Goal: Task Accomplishment & Management: Use online tool/utility

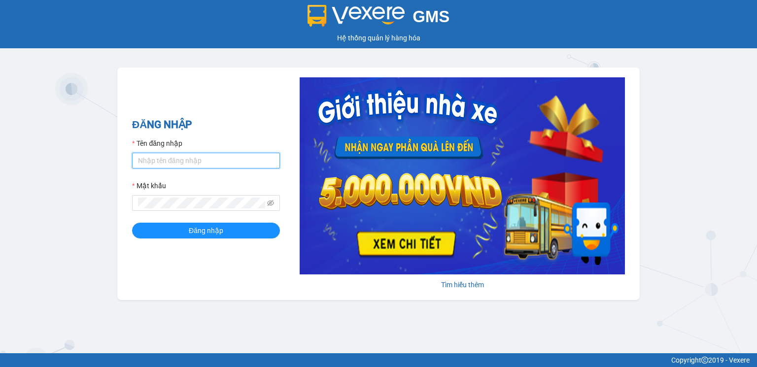
click at [157, 161] on input "Tên đăng nhập" at bounding box center [206, 161] width 148 height 16
type input "hoangnhan.tienoanh"
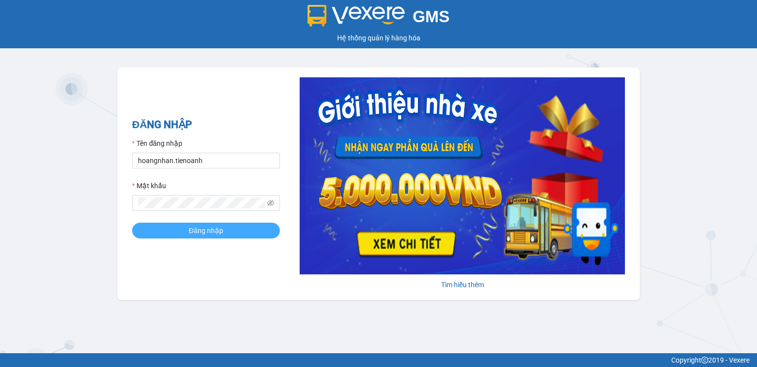
click at [205, 232] on span "Đăng nhập" at bounding box center [206, 230] width 34 height 11
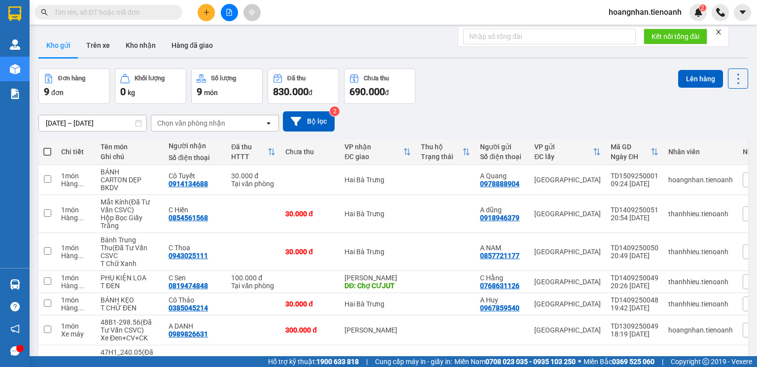
click at [721, 34] on icon "close" at bounding box center [718, 32] width 5 height 5
click at [105, 14] on input "text" at bounding box center [112, 12] width 116 height 11
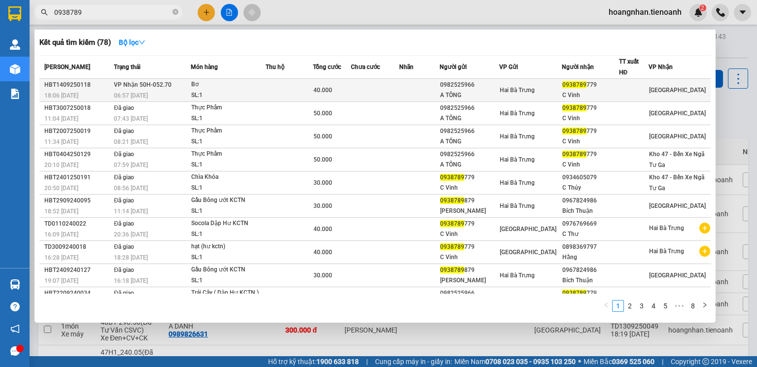
type input "0938789"
click at [226, 93] on div "SL: 1" at bounding box center [228, 95] width 74 height 11
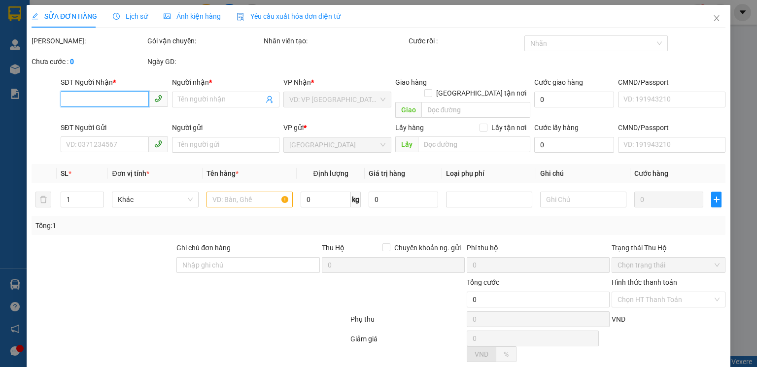
type input "0938789779"
type input "C Vinh"
type input "0982525966"
type input "A TÔNG"
type input "240878440"
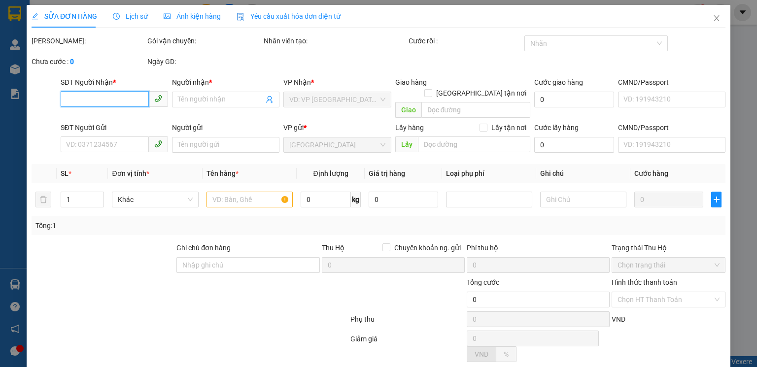
type input "40.000"
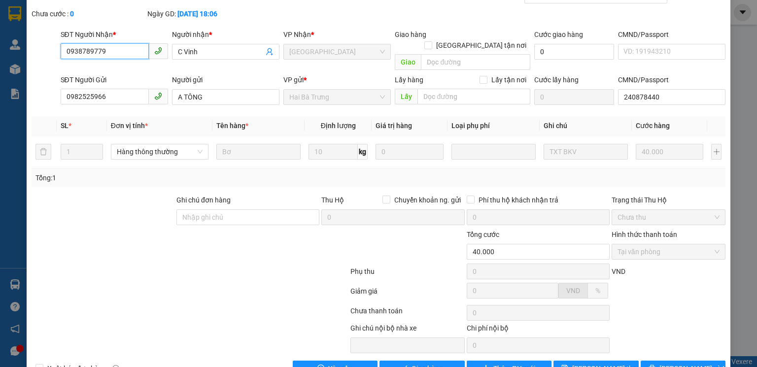
scroll to position [66, 0]
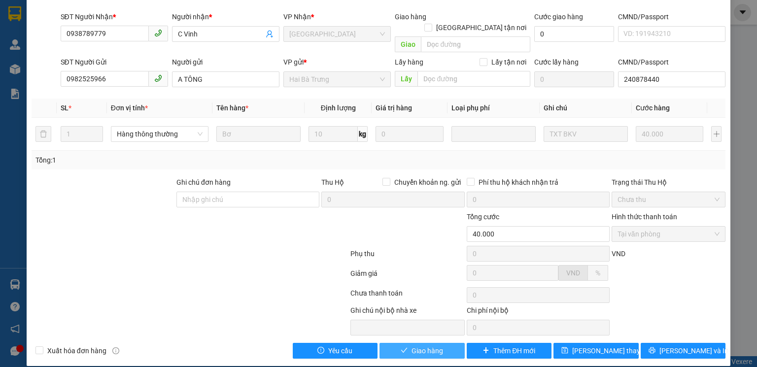
click at [439, 345] on span "Giao hàng" at bounding box center [427, 350] width 32 height 11
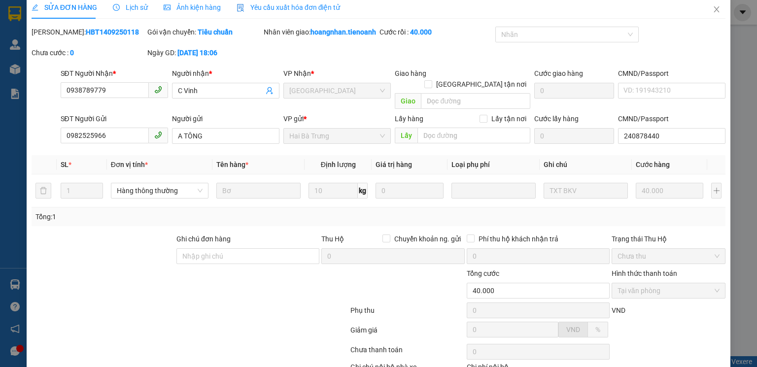
scroll to position [0, 0]
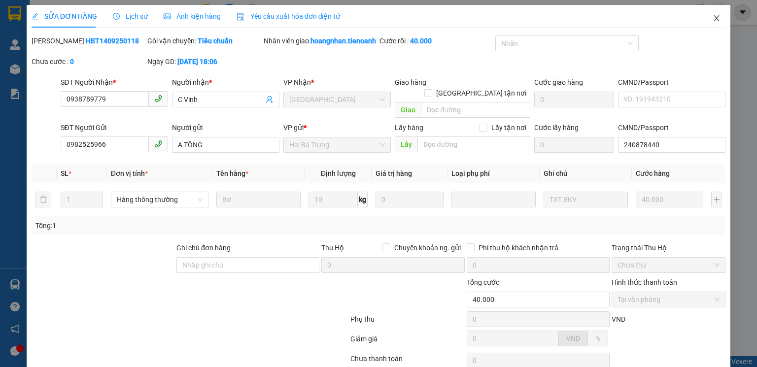
click at [714, 18] on icon "close" at bounding box center [716, 18] width 5 height 6
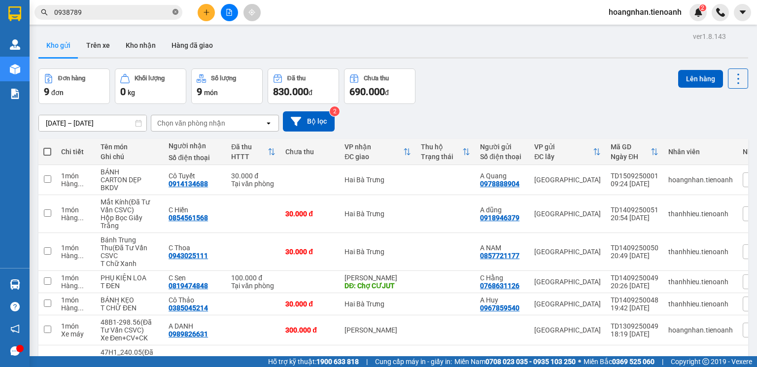
click at [174, 13] on icon "close-circle" at bounding box center [175, 12] width 6 height 6
click at [145, 14] on input "text" at bounding box center [112, 12] width 116 height 11
click at [123, 13] on input "text" at bounding box center [112, 12] width 116 height 11
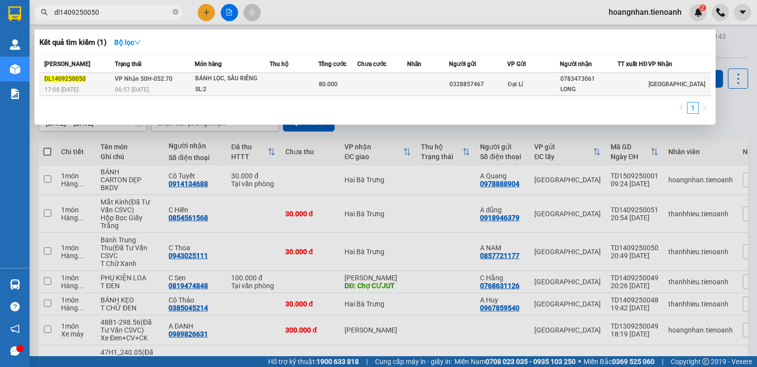
type input "dl1409250050"
click at [326, 87] on span "80.000" at bounding box center [328, 84] width 19 height 7
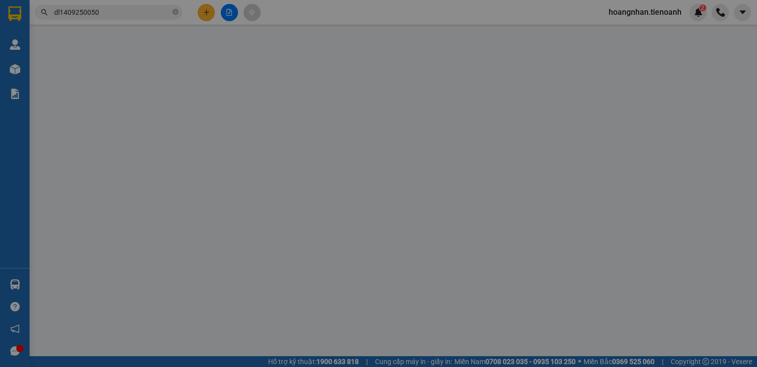
type input "0783473061"
type input "LONG"
type input "0328857467"
type input "80.000"
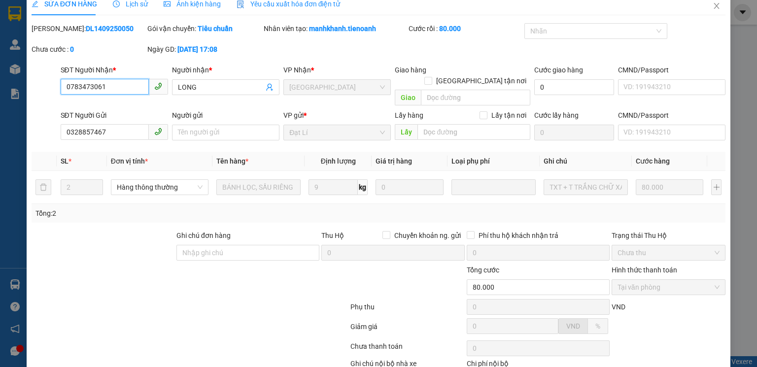
scroll to position [66, 0]
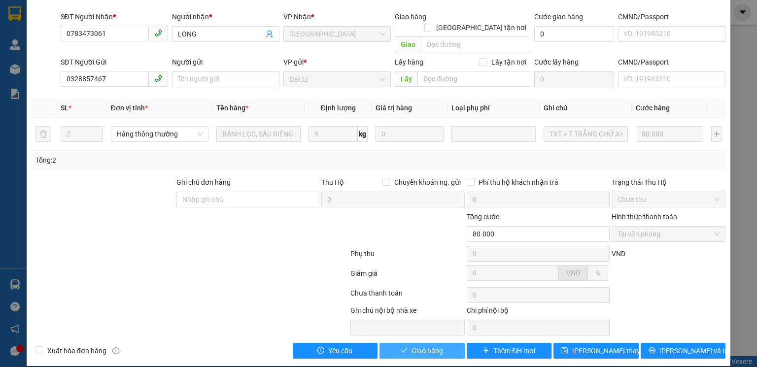
click at [439, 345] on span "Giao hàng" at bounding box center [427, 350] width 32 height 11
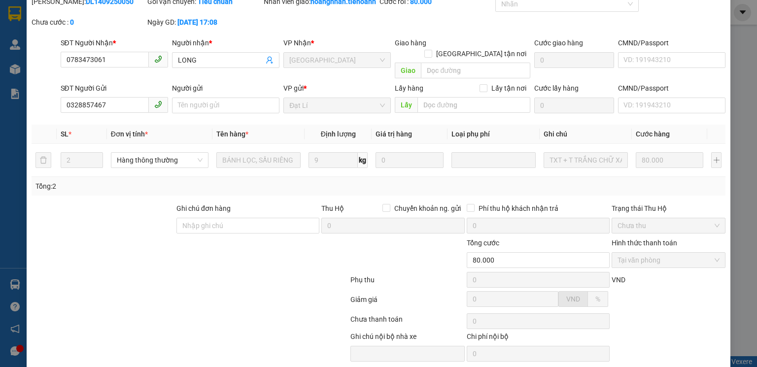
scroll to position [0, 0]
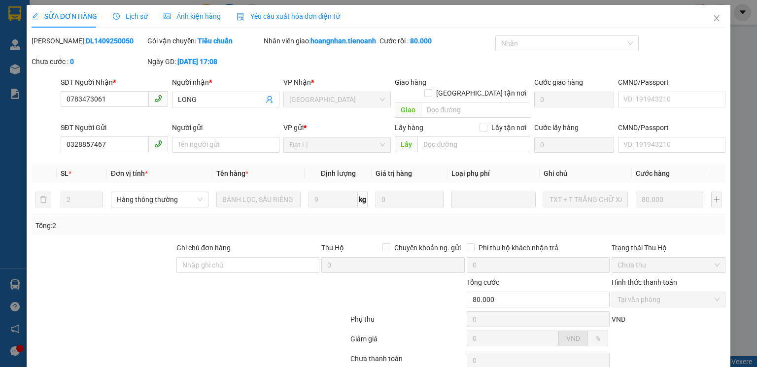
click at [129, 19] on span "Lịch sử" at bounding box center [130, 16] width 35 height 8
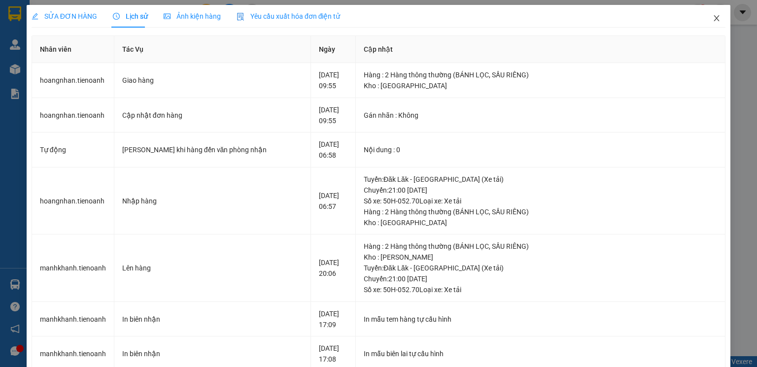
click at [714, 18] on icon "close" at bounding box center [716, 18] width 5 height 6
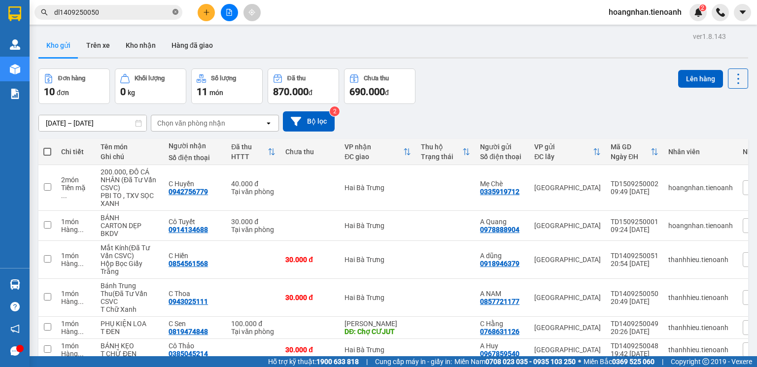
click at [175, 14] on icon "close-circle" at bounding box center [175, 12] width 6 height 6
click at [148, 14] on input "text" at bounding box center [112, 12] width 116 height 11
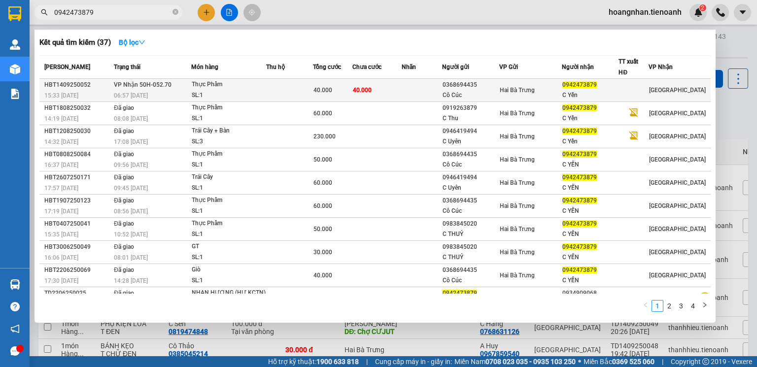
type input "0942473879"
click at [258, 90] on div "SL: 1" at bounding box center [229, 95] width 74 height 11
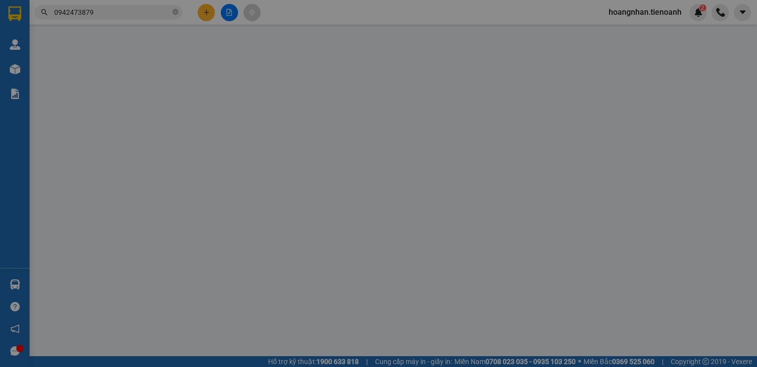
type input "0942473879"
type input "C Yến"
type input "0368694435"
type input "Cô Cúc"
type input "40.000"
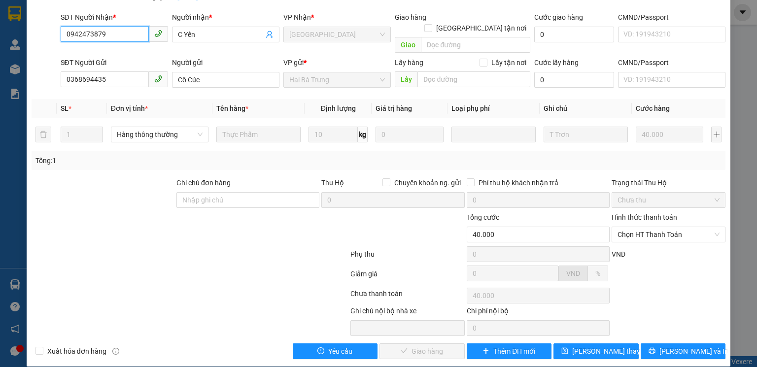
scroll to position [66, 0]
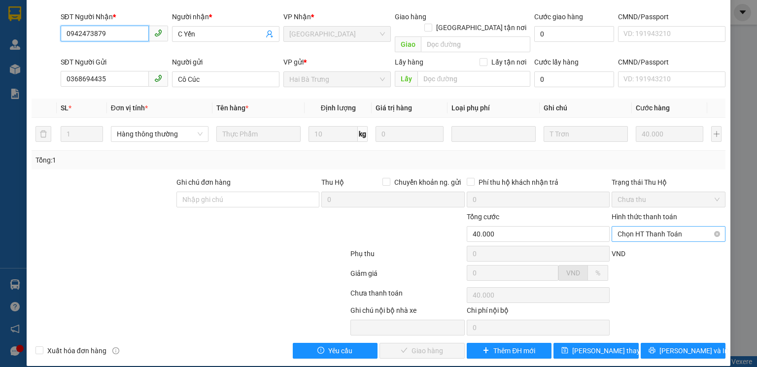
click at [642, 227] on span "Chọn HT Thanh Toán" at bounding box center [668, 234] width 102 height 15
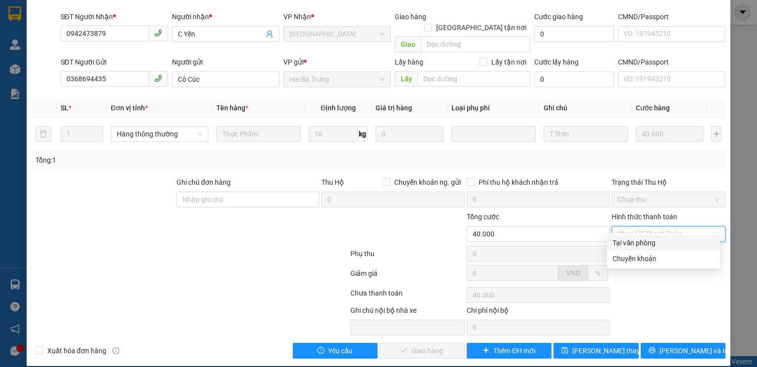
click at [639, 248] on div "Tại văn phòng" at bounding box center [662, 243] width 113 height 16
type input "0"
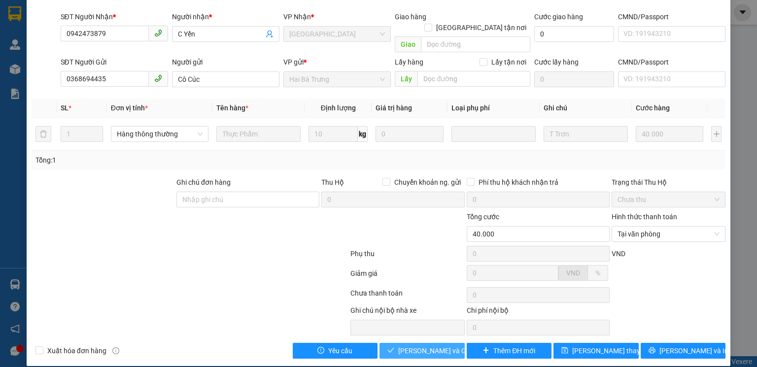
click at [430, 345] on span "[PERSON_NAME] và Giao hàng" at bounding box center [445, 350] width 95 height 11
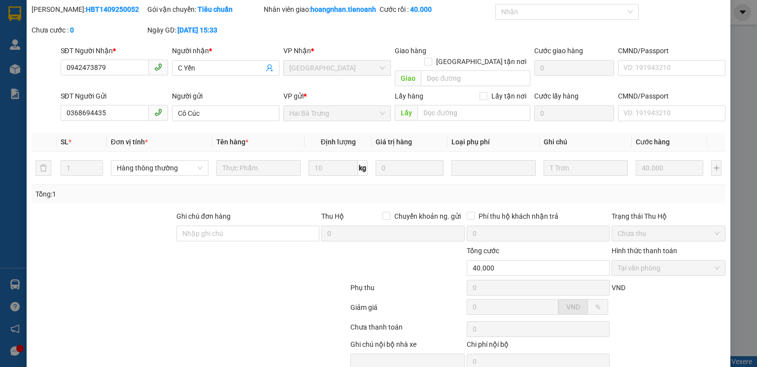
scroll to position [0, 0]
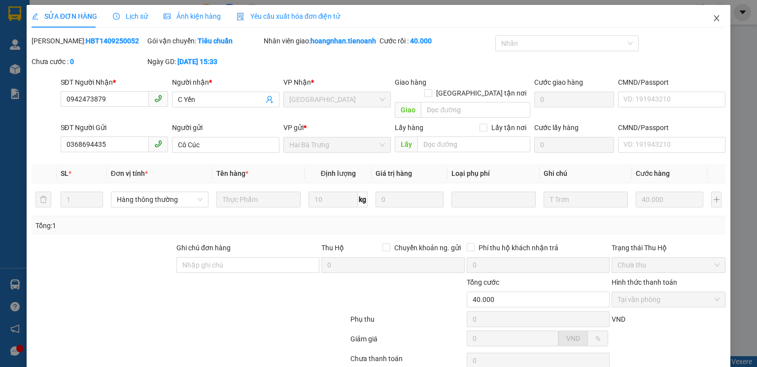
click at [714, 19] on icon "close" at bounding box center [716, 18] width 5 height 6
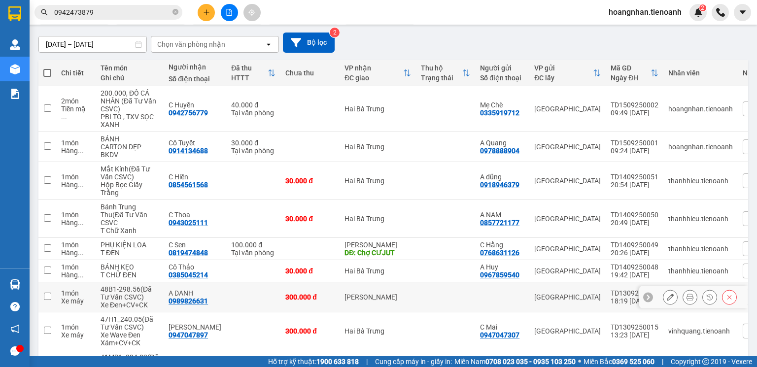
scroll to position [196, 0]
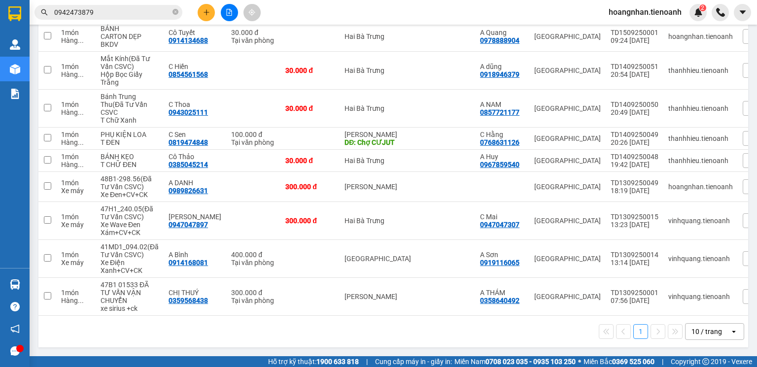
click at [705, 333] on div "10 / trang" at bounding box center [706, 332] width 31 height 10
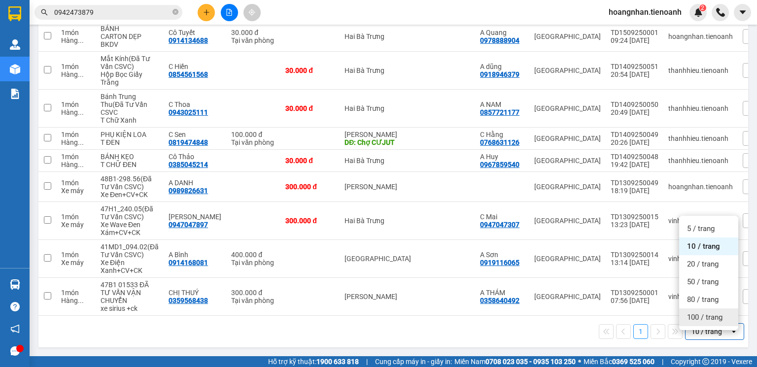
click at [704, 313] on span "100 / trang" at bounding box center [704, 317] width 35 height 10
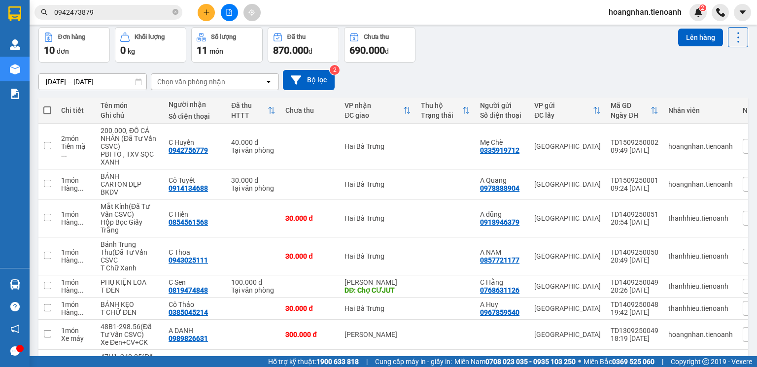
scroll to position [0, 0]
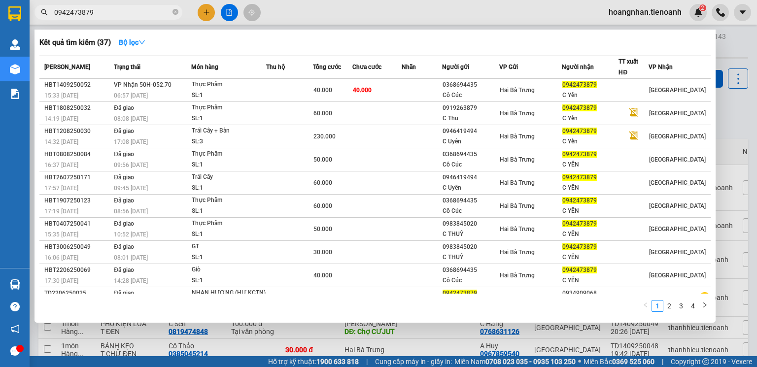
click at [109, 14] on input "0942473879" at bounding box center [112, 12] width 116 height 11
click at [173, 14] on icon "close-circle" at bounding box center [175, 12] width 6 height 6
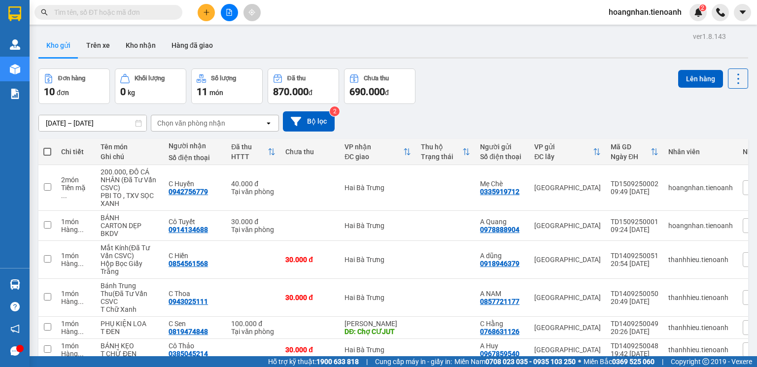
click at [99, 10] on input "text" at bounding box center [112, 12] width 116 height 11
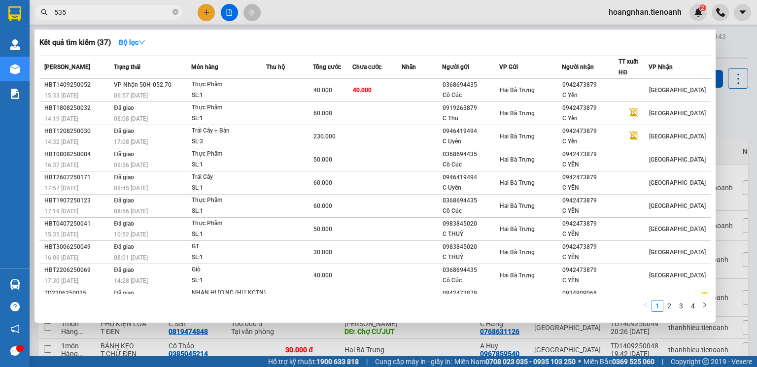
type input "5357"
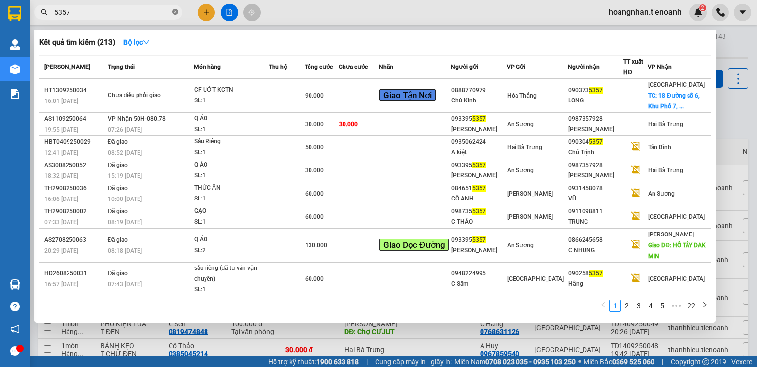
click at [174, 12] on icon "close-circle" at bounding box center [175, 12] width 6 height 6
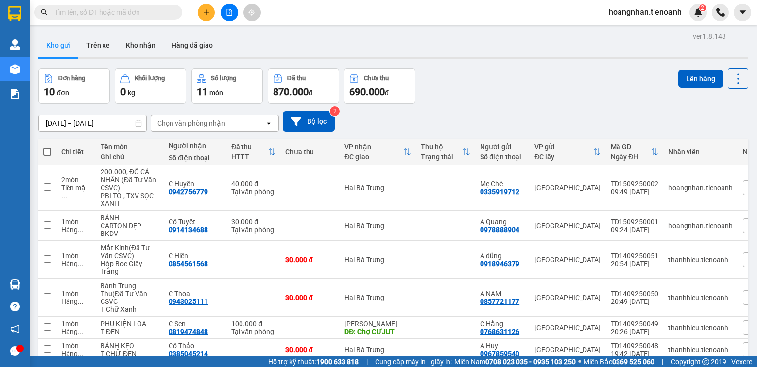
click at [111, 10] on input "text" at bounding box center [112, 12] width 116 height 11
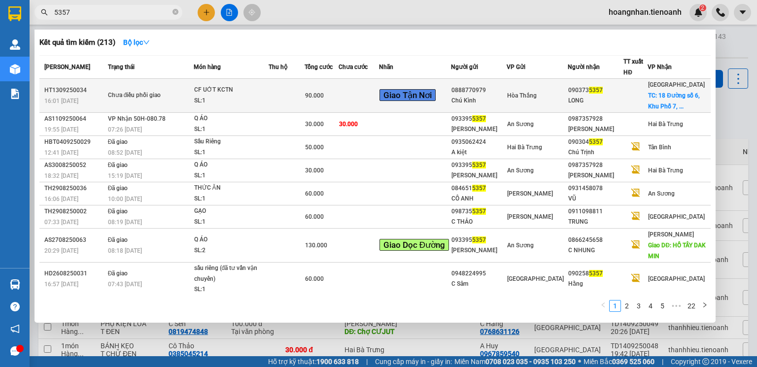
type input "5357"
click at [506, 110] on td "0888770979 Chú Kình" at bounding box center [479, 96] width 56 height 34
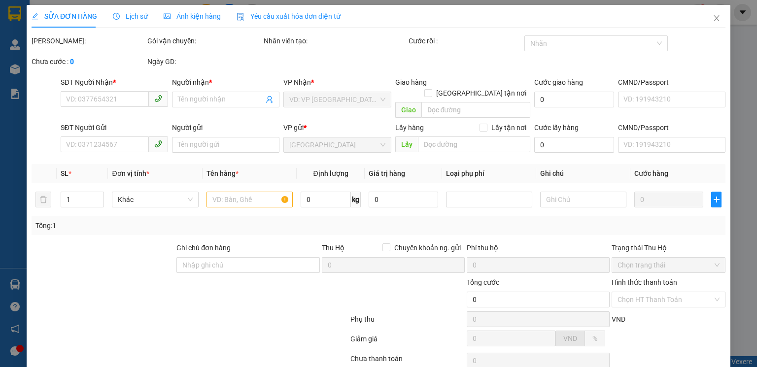
type input "0903735357"
type input "LONG"
checkbox input "true"
type input "18 [STREET_ADDRESS]"
type input "0888770979"
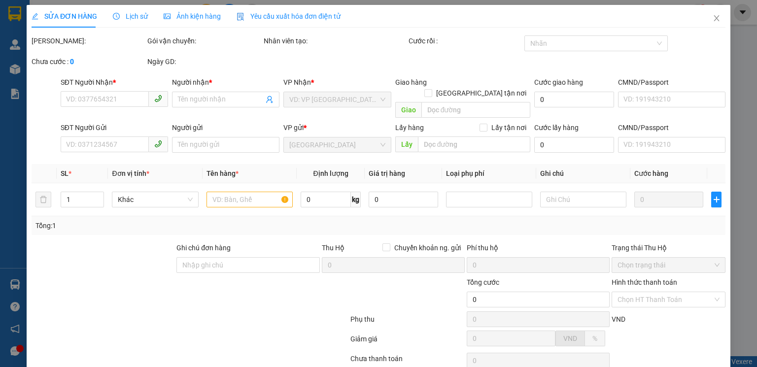
type input "Chú Kình"
type input "241286729"
type input "90.000"
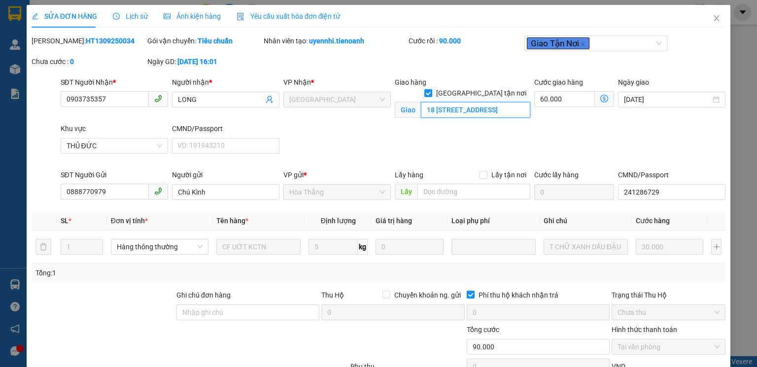
click at [450, 102] on input "18 [STREET_ADDRESS]" at bounding box center [475, 110] width 109 height 16
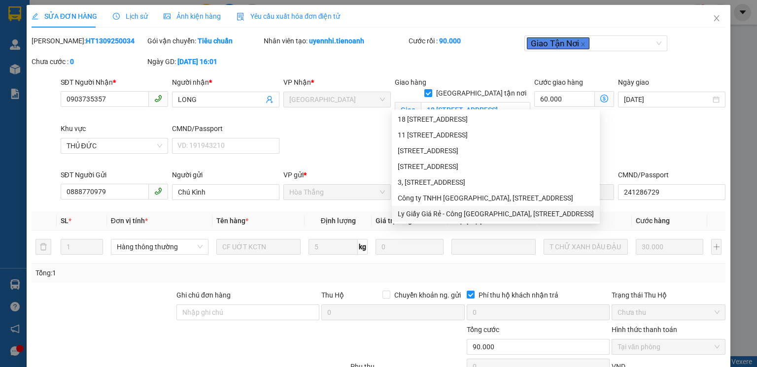
click at [114, 273] on div "Tổng: 1" at bounding box center [163, 272] width 257 height 11
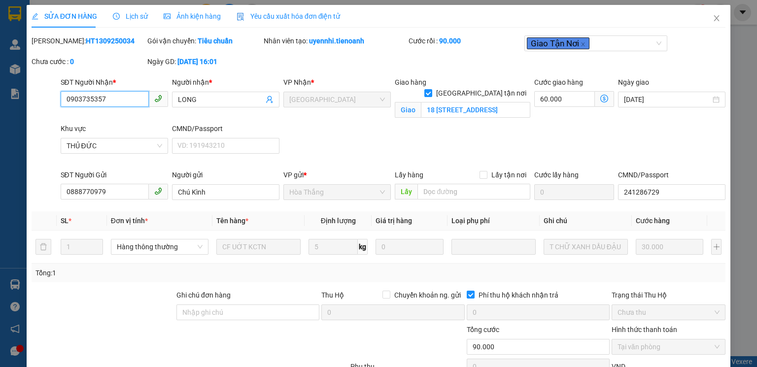
drag, startPoint x: 63, startPoint y: 94, endPoint x: 34, endPoint y: 90, distance: 29.3
click at [34, 90] on div "SĐT Người Nhận * 0903735357 0903735357 Người nhận * LONG VP Nhận * [GEOGRAPHIC_…" at bounding box center [379, 123] width 696 height 93
click at [714, 14] on span "Close" at bounding box center [716, 19] width 28 height 28
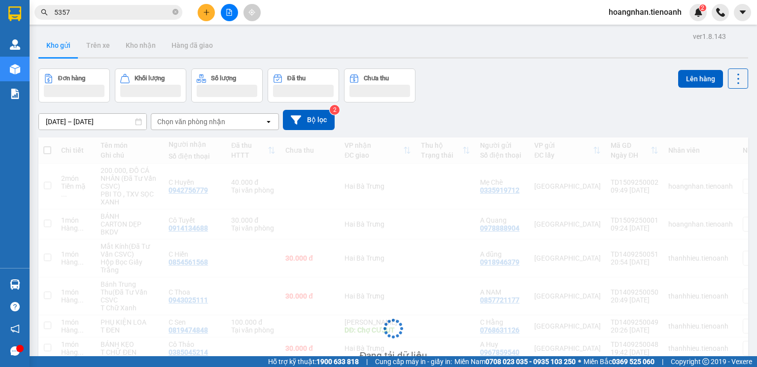
click at [709, 19] on div "hoangnhan.tienoanh 2" at bounding box center [678, 12] width 156 height 17
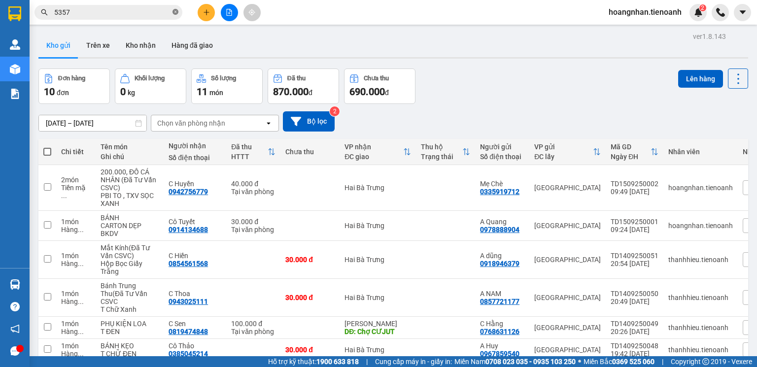
click at [176, 10] on icon "close-circle" at bounding box center [175, 12] width 6 height 6
click at [128, 10] on input "text" at bounding box center [112, 12] width 116 height 11
paste input "0903735357"
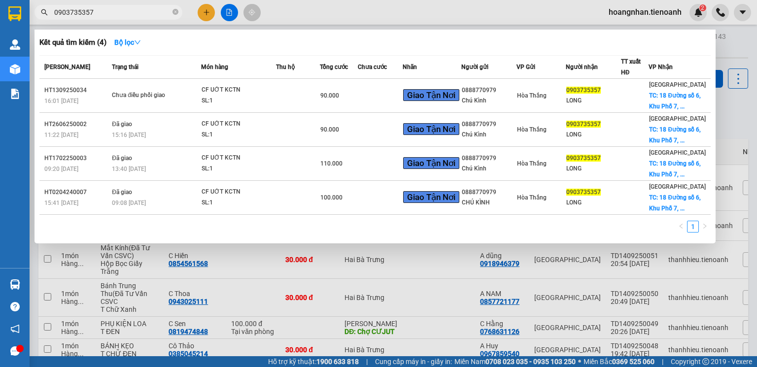
type input "0903735357"
click at [276, 13] on div at bounding box center [378, 183] width 757 height 367
drag, startPoint x: 175, startPoint y: 13, endPoint x: 192, endPoint y: 0, distance: 21.1
click at [175, 12] on icon "close-circle" at bounding box center [175, 12] width 6 height 6
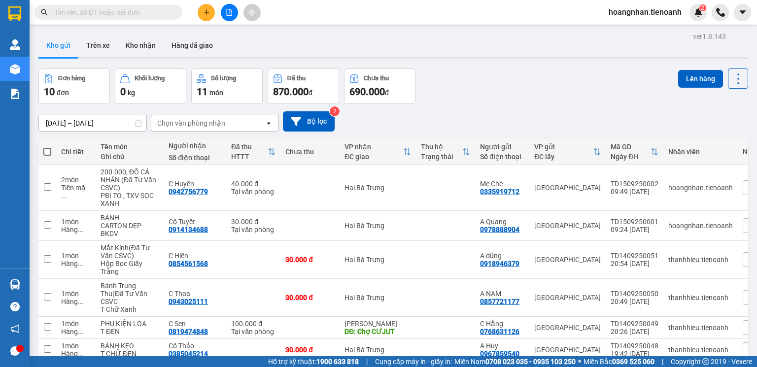
click at [128, 13] on input "text" at bounding box center [112, 12] width 116 height 11
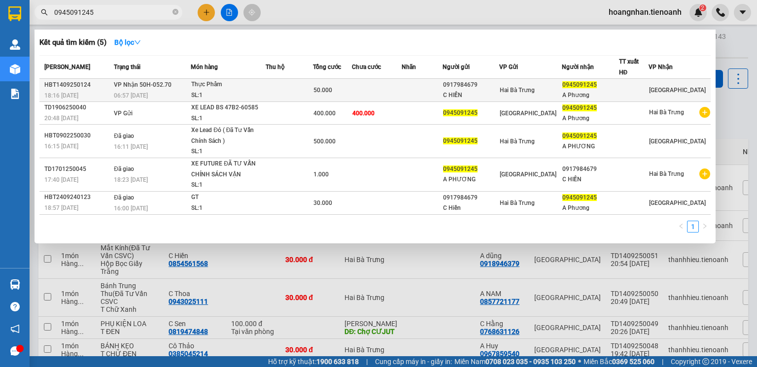
type input "0945091245"
click at [534, 90] on span "Hai Bà Trưng" at bounding box center [516, 90] width 35 height 7
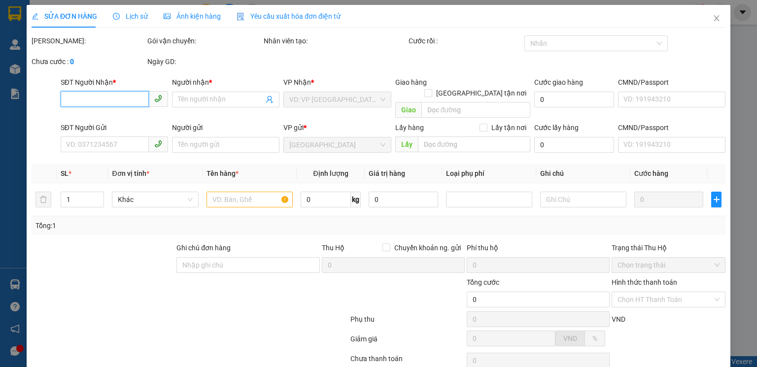
type input "0945091245"
type input "A Phương"
type input "0917984679"
type input "C HIỀN"
type input "50.000"
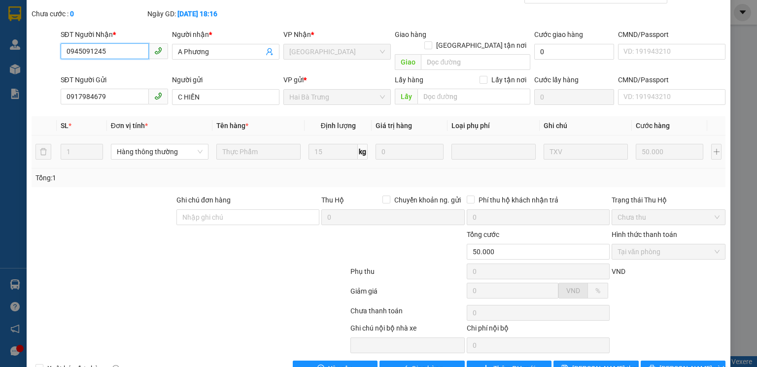
scroll to position [66, 0]
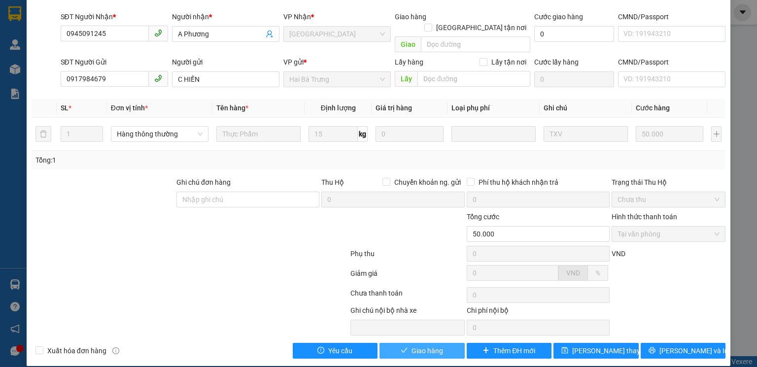
click at [427, 345] on span "Giao hàng" at bounding box center [427, 350] width 32 height 11
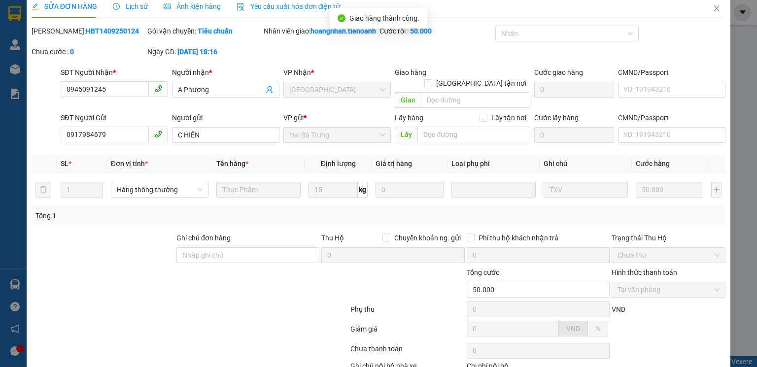
scroll to position [0, 0]
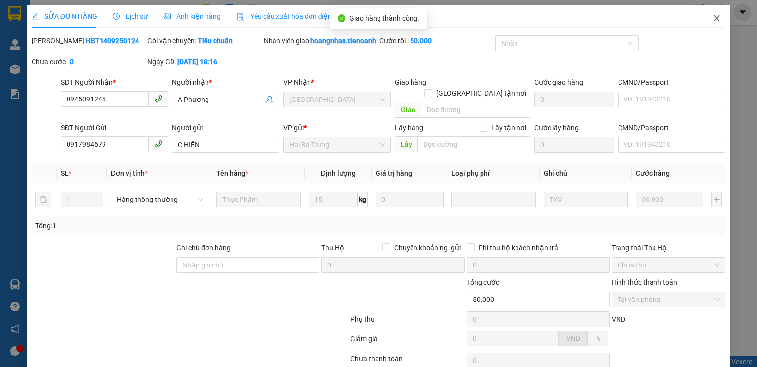
click at [712, 17] on icon "close" at bounding box center [716, 18] width 8 height 8
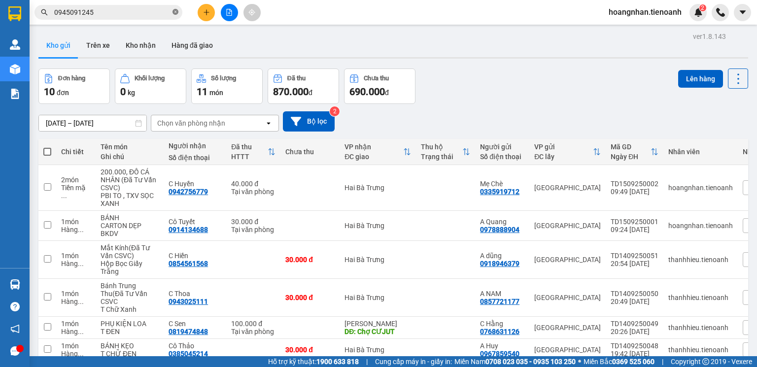
click at [178, 13] on icon "close-circle" at bounding box center [175, 12] width 6 height 6
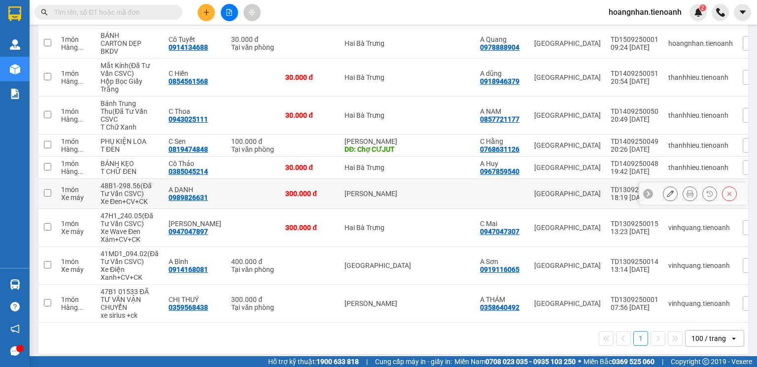
scroll to position [196, 0]
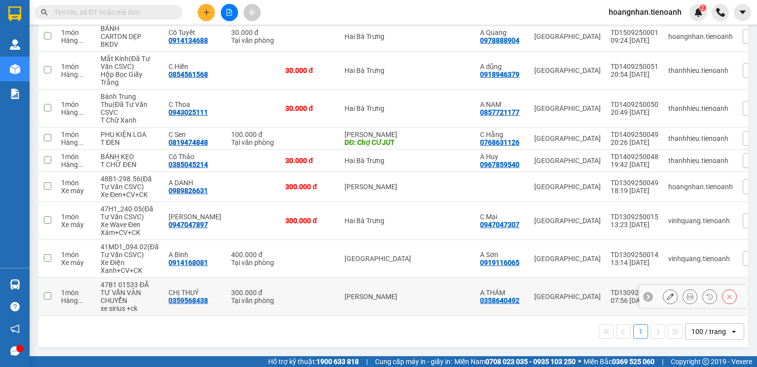
click at [48, 294] on input "checkbox" at bounding box center [47, 295] width 7 height 7
checkbox input "true"
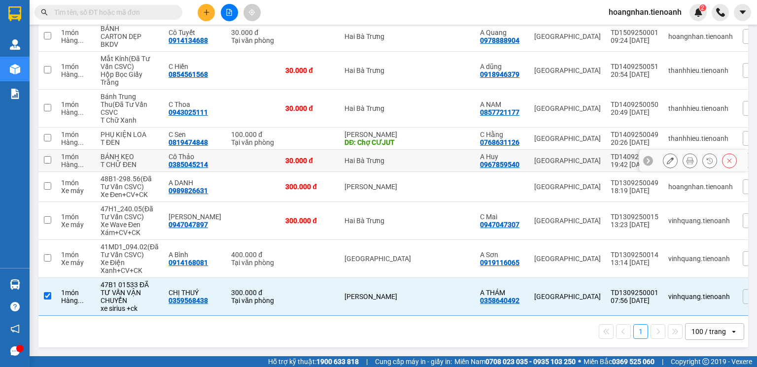
scroll to position [0, 0]
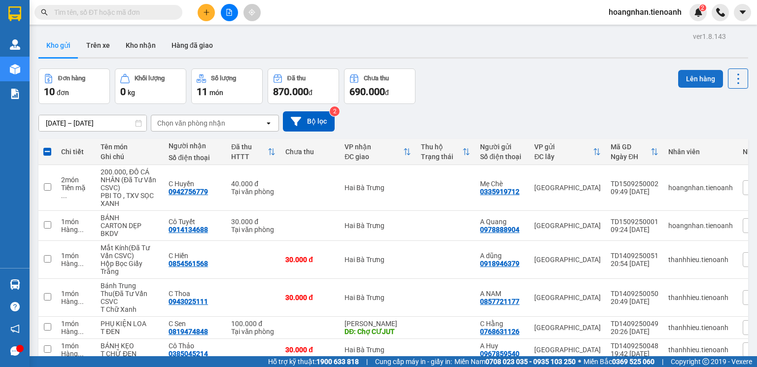
click at [694, 77] on button "Lên hàng" at bounding box center [700, 79] width 45 height 18
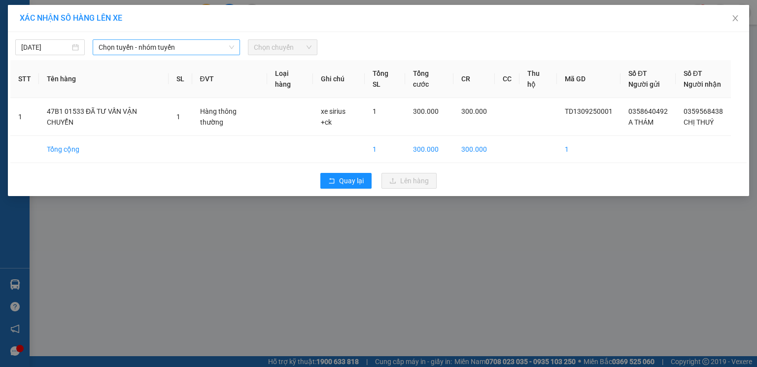
click at [126, 52] on span "Chọn tuyến - nhóm tuyến" at bounding box center [166, 47] width 135 height 15
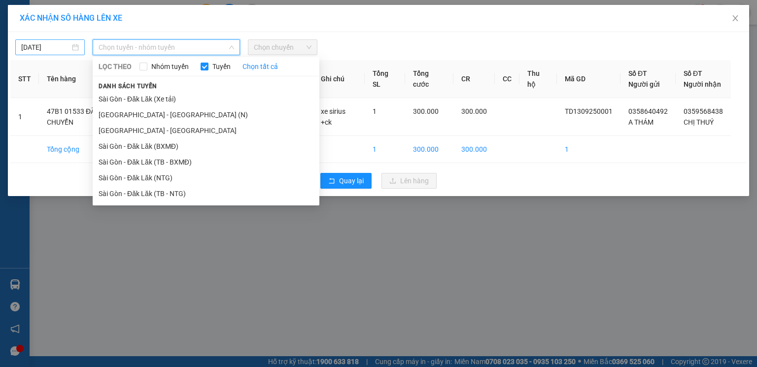
click at [49, 42] on input "[DATE]" at bounding box center [45, 47] width 49 height 11
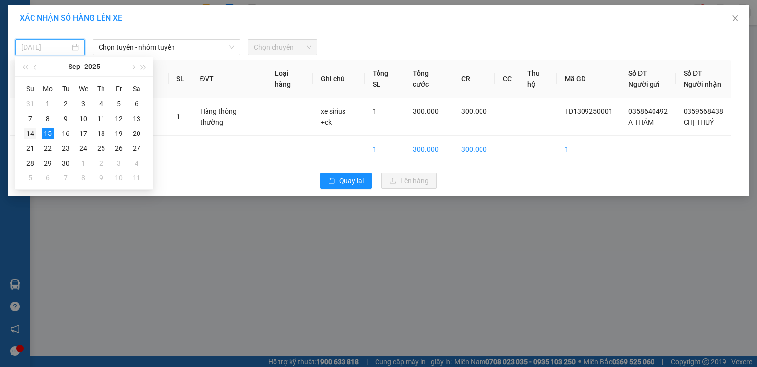
click at [27, 129] on div "14" at bounding box center [30, 134] width 12 height 12
type input "[DATE]"
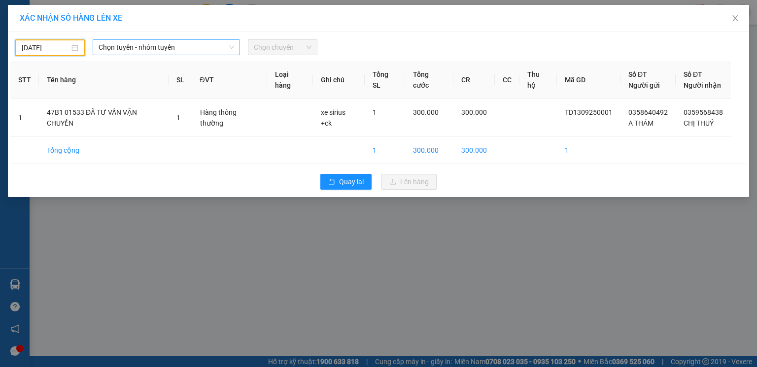
click at [131, 45] on span "Chọn tuyến - nhóm tuyến" at bounding box center [166, 47] width 135 height 15
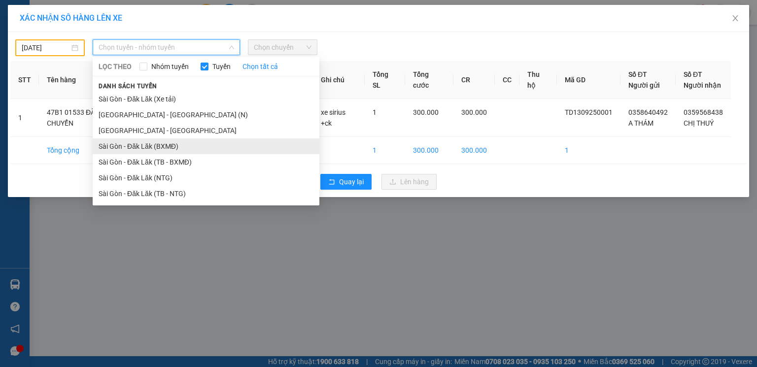
click at [165, 149] on li "Sài Gòn - Đăk Lăk (BXMĐ)" at bounding box center [206, 146] width 227 height 16
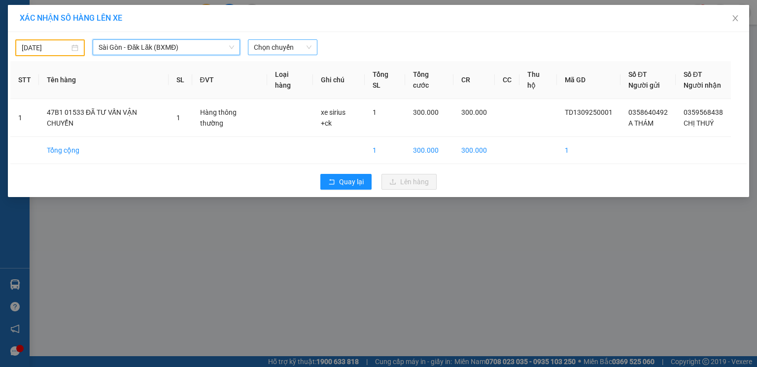
click at [292, 47] on span "Chọn chuyến" at bounding box center [283, 47] width 58 height 15
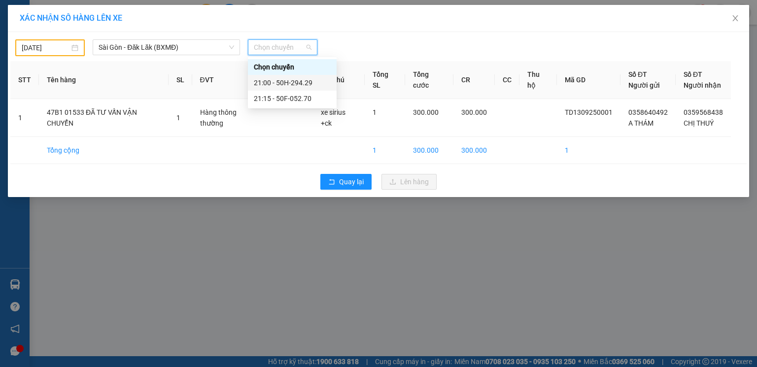
click at [288, 84] on div "21:00 - 50H-294.29" at bounding box center [292, 82] width 77 height 11
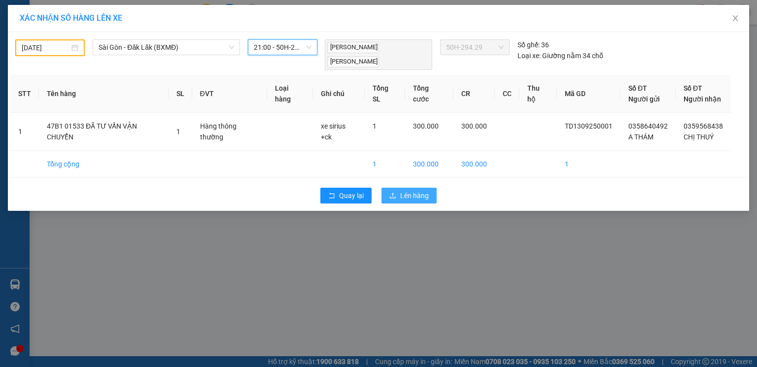
click at [407, 193] on span "Lên hàng" at bounding box center [414, 195] width 29 height 11
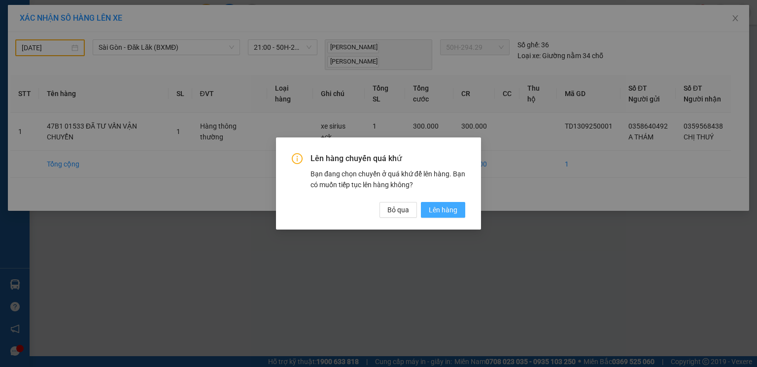
click at [453, 207] on span "Lên hàng" at bounding box center [443, 209] width 29 height 11
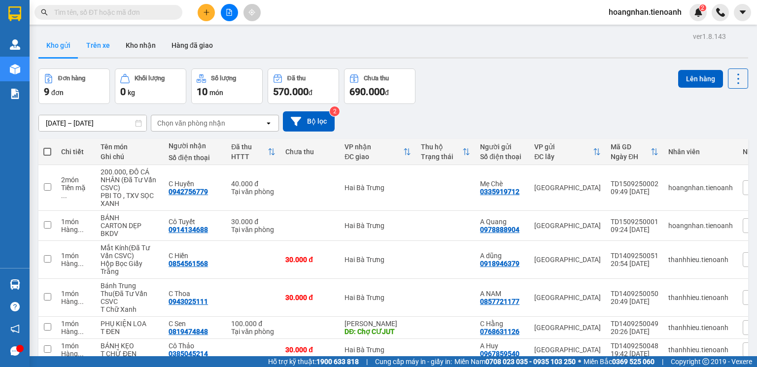
click at [99, 45] on button "Trên xe" at bounding box center [97, 45] width 39 height 24
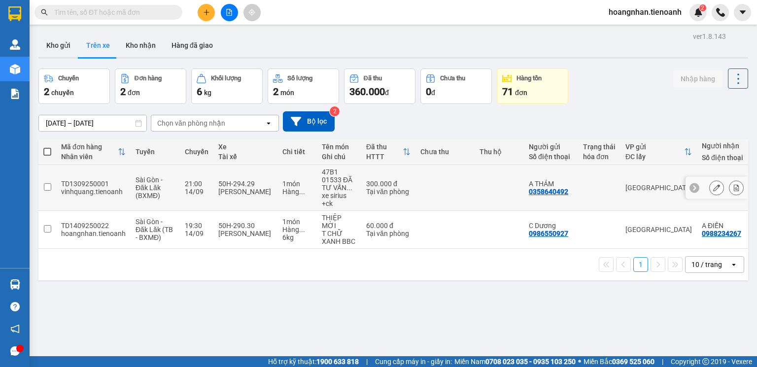
click at [713, 191] on icon at bounding box center [716, 187] width 7 height 7
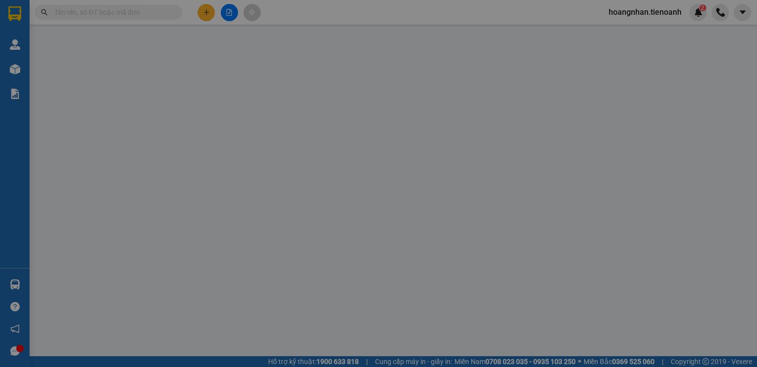
type input "0359568438"
type input "CHỊ THUÝ"
type input "0358640492"
type input "A THÁM"
type input "Không Cà Vẹt KCTN.Đã Tư Vấn Người Gửi"
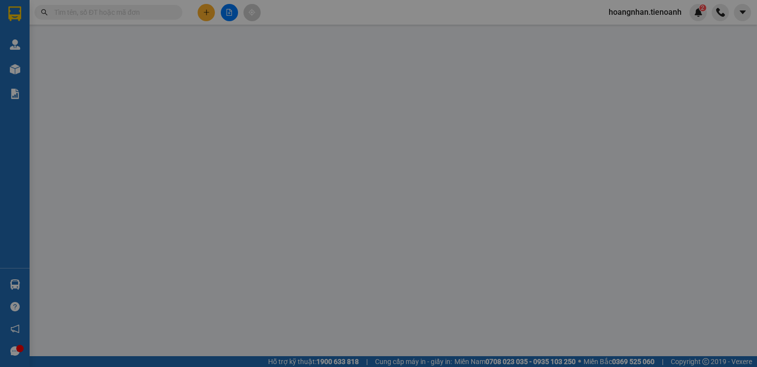
type input "300.000"
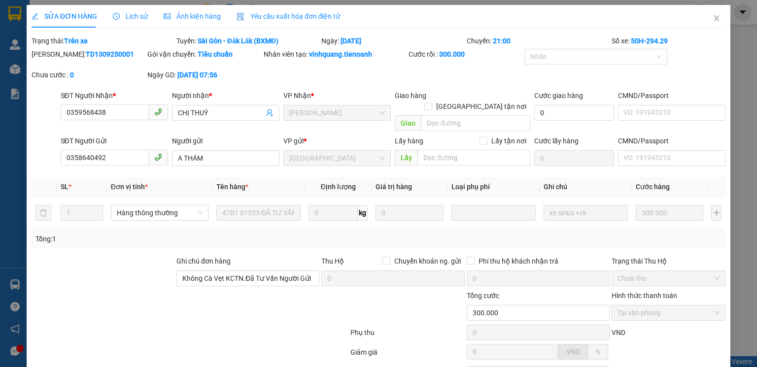
click at [136, 17] on span "Lịch sử" at bounding box center [130, 16] width 35 height 8
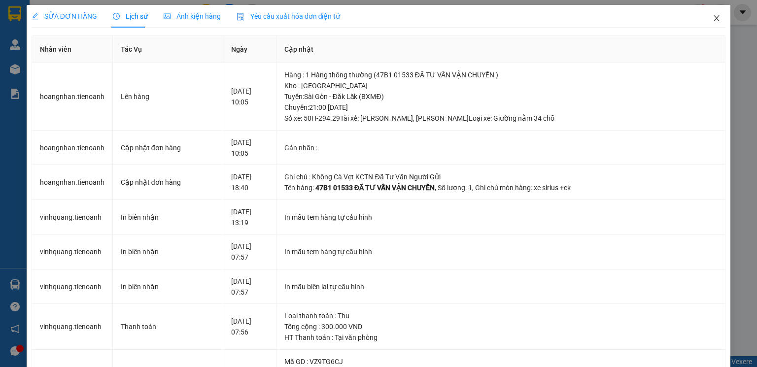
click at [714, 21] on icon "close" at bounding box center [716, 18] width 5 height 6
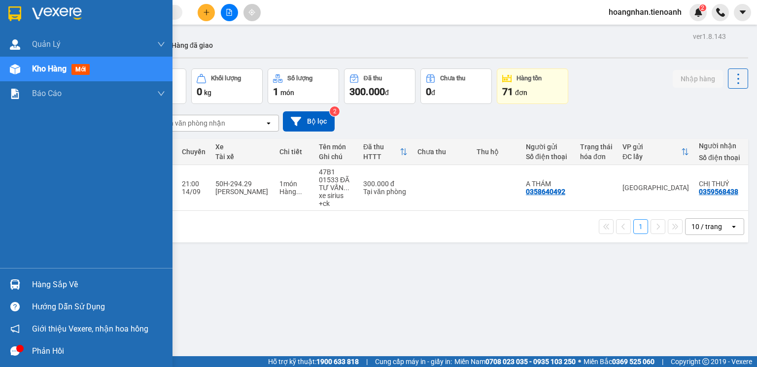
click at [23, 69] on div at bounding box center [14, 69] width 17 height 17
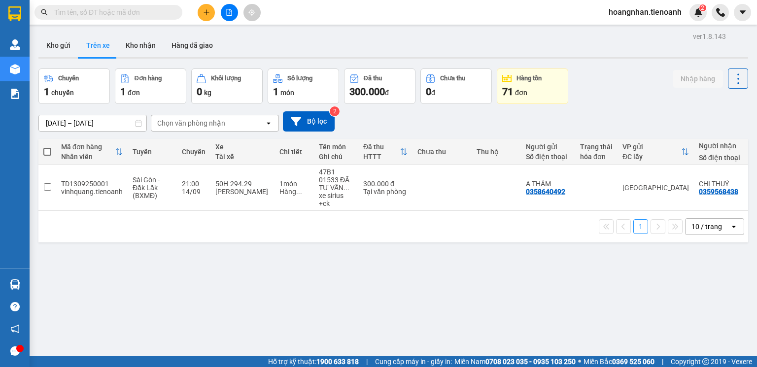
click at [133, 13] on input "text" at bounding box center [112, 12] width 116 height 11
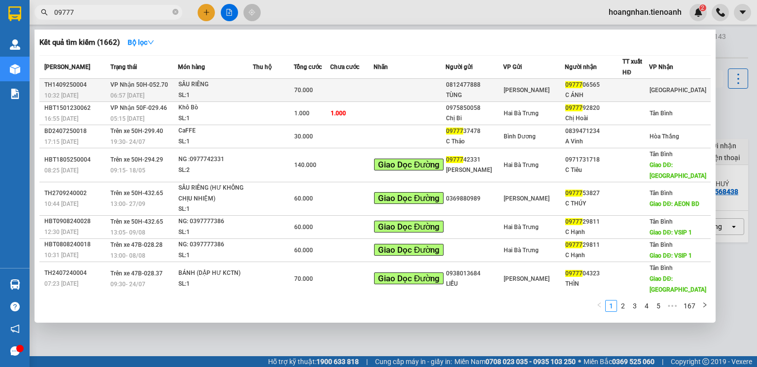
type input "09777"
click at [371, 89] on td at bounding box center [351, 90] width 43 height 23
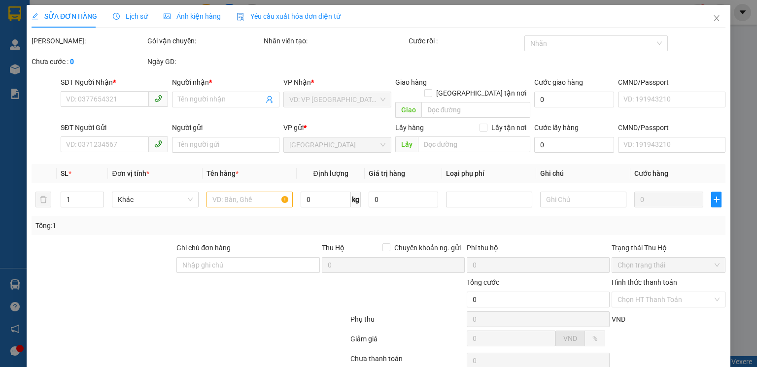
type input "0977706565"
type input "C ÁNH"
type input "0812477888"
type input "TÙNG"
type input "70.000"
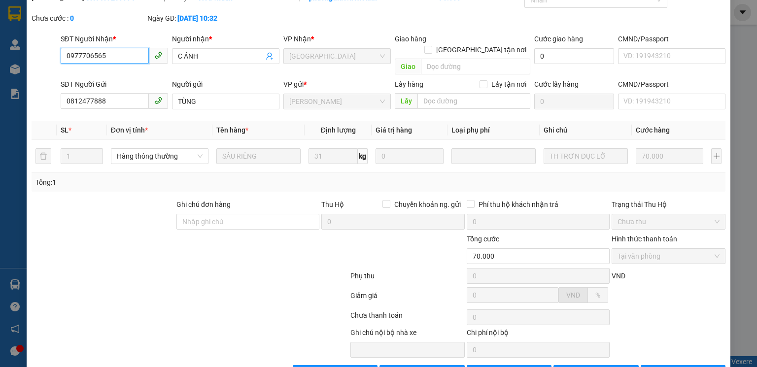
scroll to position [66, 0]
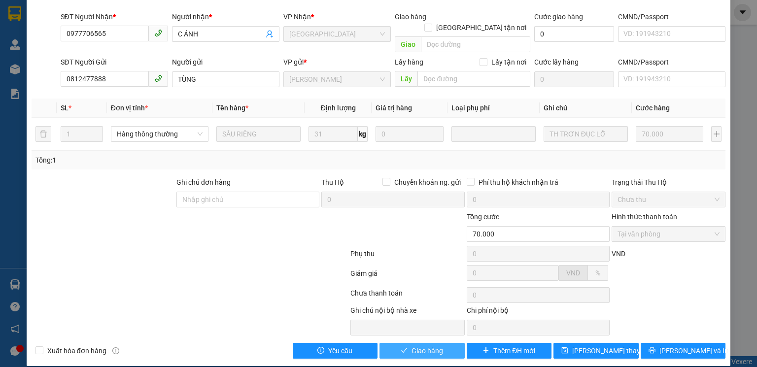
click at [423, 345] on span "Giao hàng" at bounding box center [427, 350] width 32 height 11
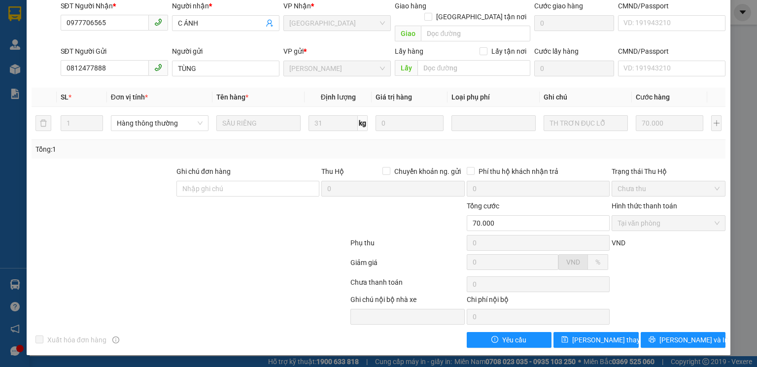
scroll to position [0, 0]
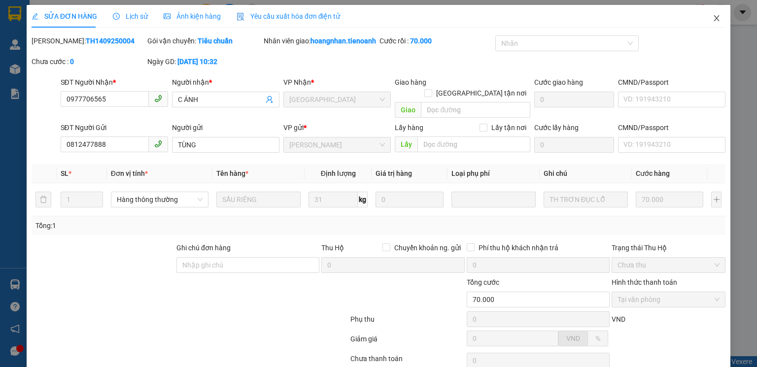
click at [712, 19] on icon "close" at bounding box center [716, 18] width 8 height 8
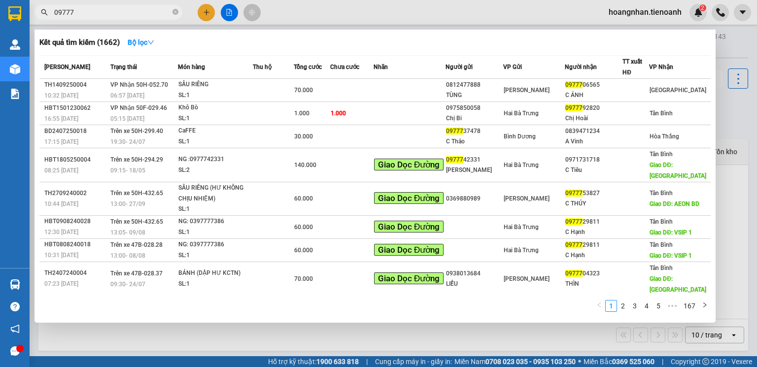
drag, startPoint x: 175, startPoint y: 12, endPoint x: 132, endPoint y: 18, distance: 43.7
click at [175, 12] on icon "close-circle" at bounding box center [175, 12] width 6 height 6
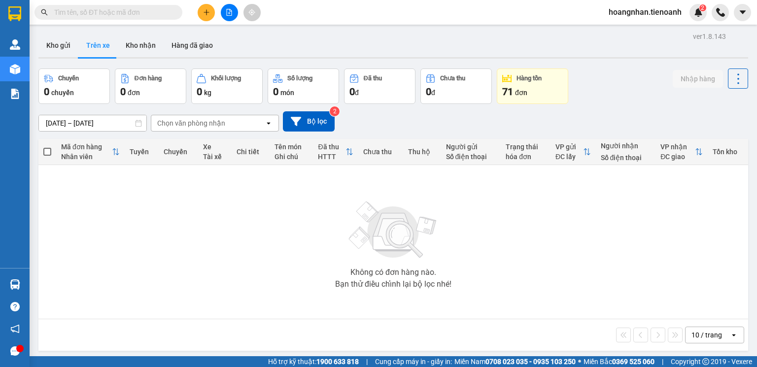
click at [132, 15] on input "text" at bounding box center [112, 12] width 116 height 11
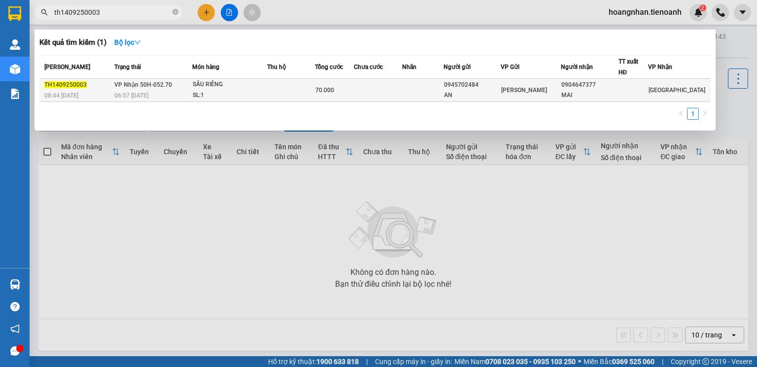
type input "th1409250003"
click at [383, 88] on td at bounding box center [378, 90] width 49 height 23
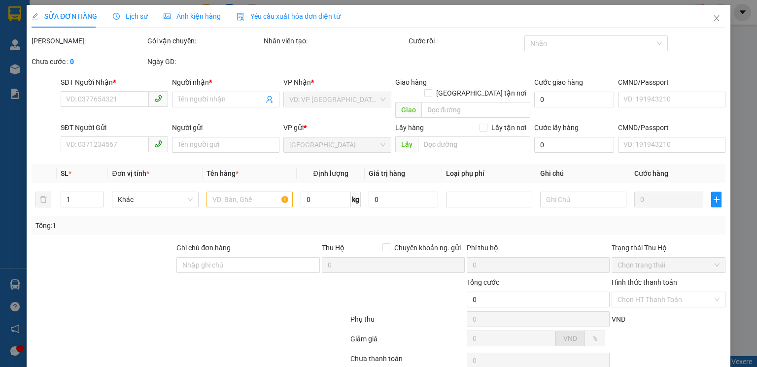
type input "0904647377"
type input "MAI"
type input "0945702484"
type input "AN"
type input "70.000"
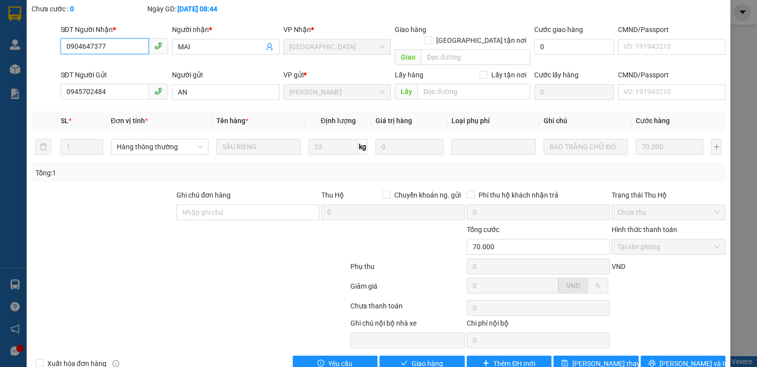
scroll to position [66, 0]
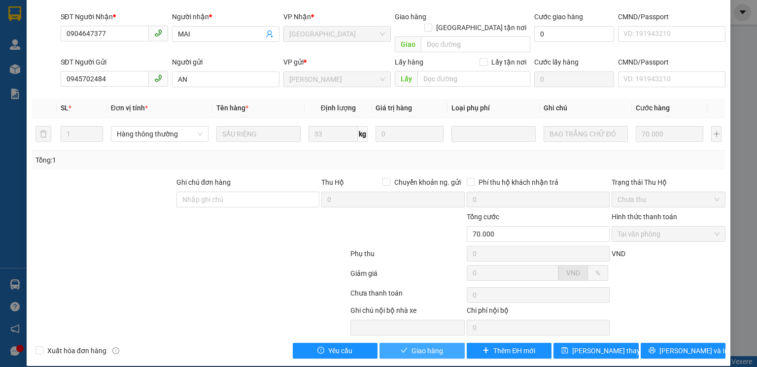
click at [433, 345] on span "Giao hàng" at bounding box center [427, 350] width 32 height 11
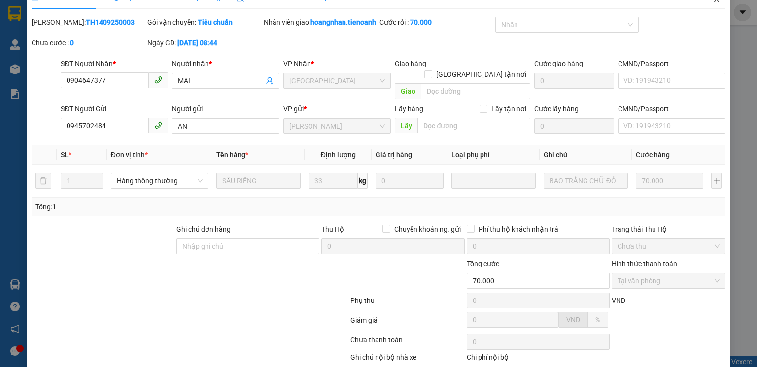
scroll to position [0, 0]
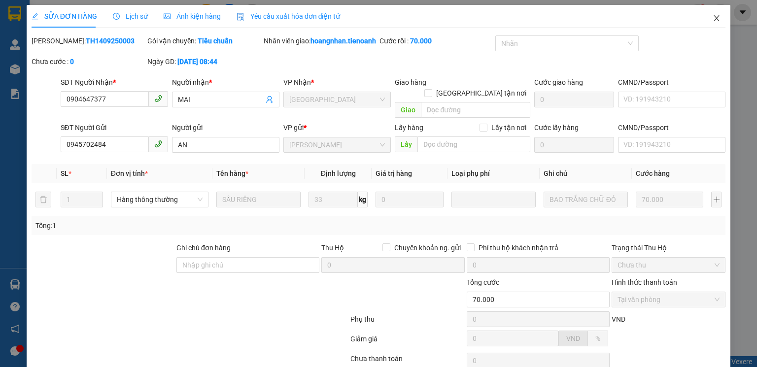
click at [714, 20] on icon "close" at bounding box center [716, 18] width 5 height 6
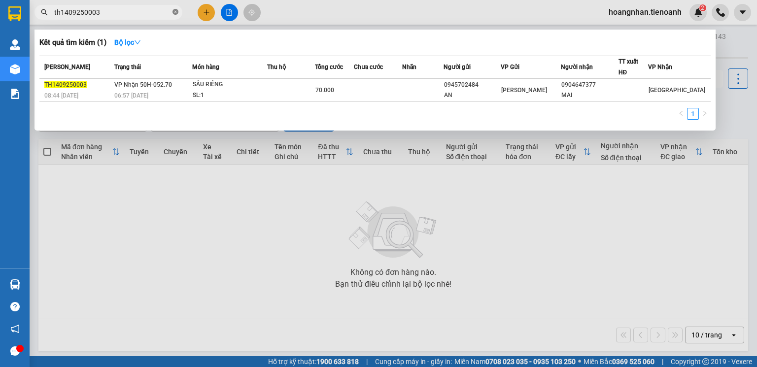
click at [174, 11] on icon "close-circle" at bounding box center [175, 12] width 6 height 6
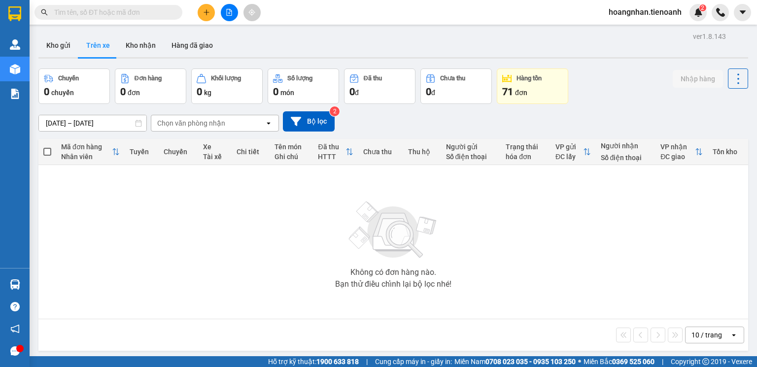
click at [138, 12] on input "text" at bounding box center [112, 12] width 116 height 11
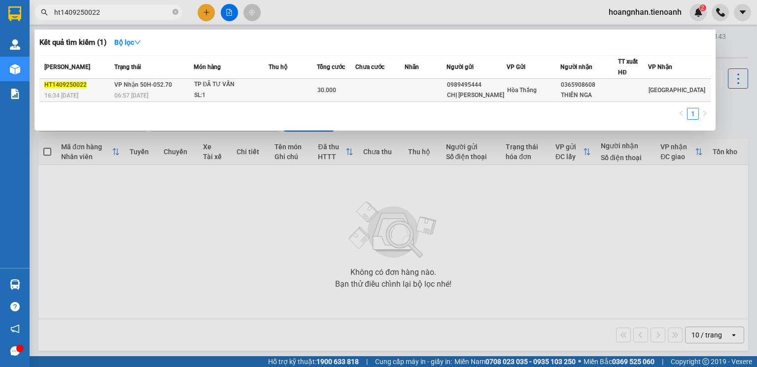
type input "ht1409250022"
click at [336, 95] on td "30.000" at bounding box center [336, 90] width 39 height 23
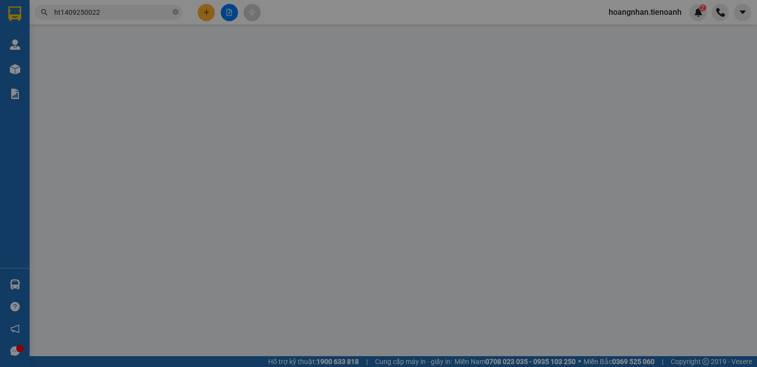
type input "0365908608"
type input "THIÊN NGA"
type input "0989495444"
type input "CHỊ [PERSON_NAME]"
type input "30.000"
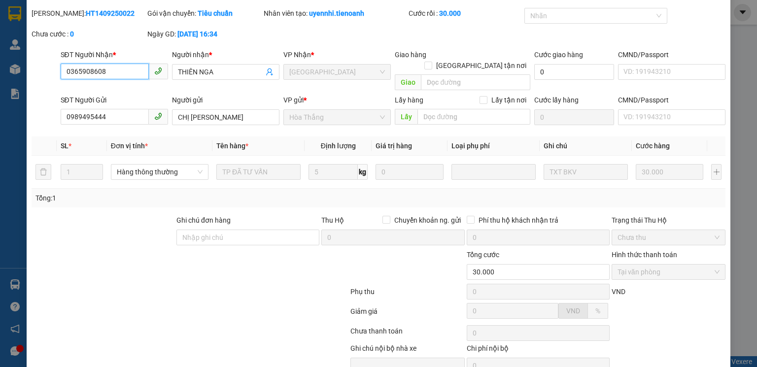
scroll to position [66, 0]
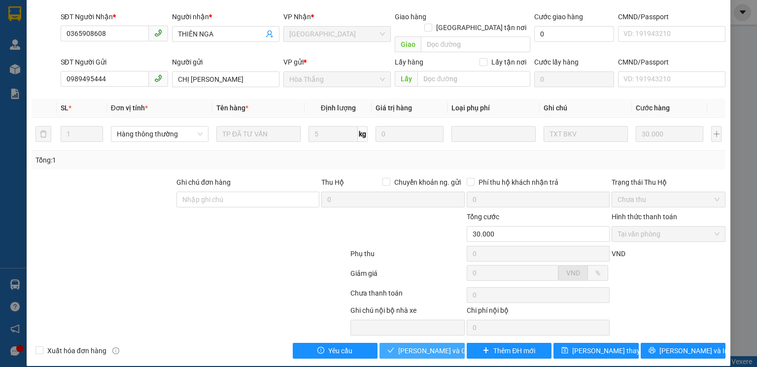
click at [441, 345] on span "[PERSON_NAME] và Giao hàng" at bounding box center [445, 350] width 95 height 11
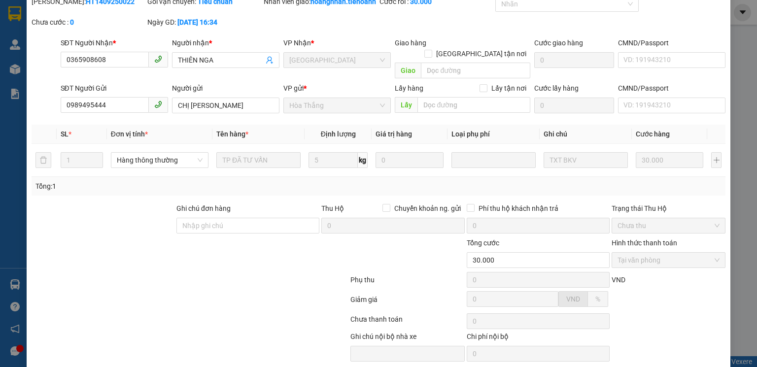
scroll to position [0, 0]
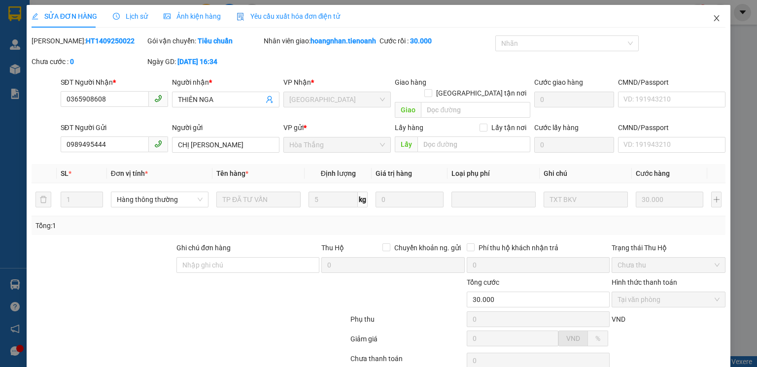
click at [714, 17] on icon "close" at bounding box center [716, 18] width 8 height 8
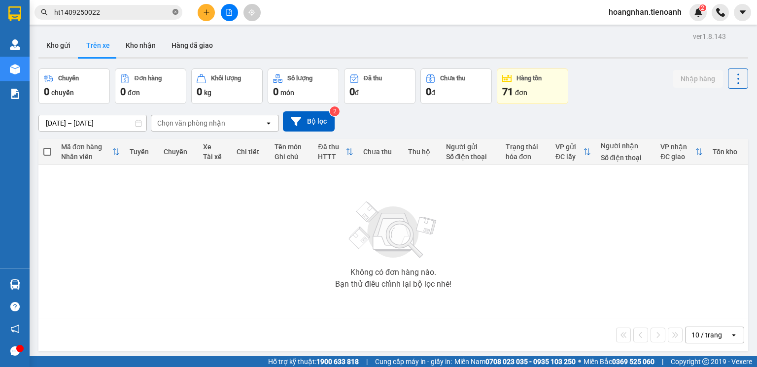
click at [176, 12] on icon "close-circle" at bounding box center [175, 12] width 6 height 6
